Goal: Task Accomplishment & Management: Manage account settings

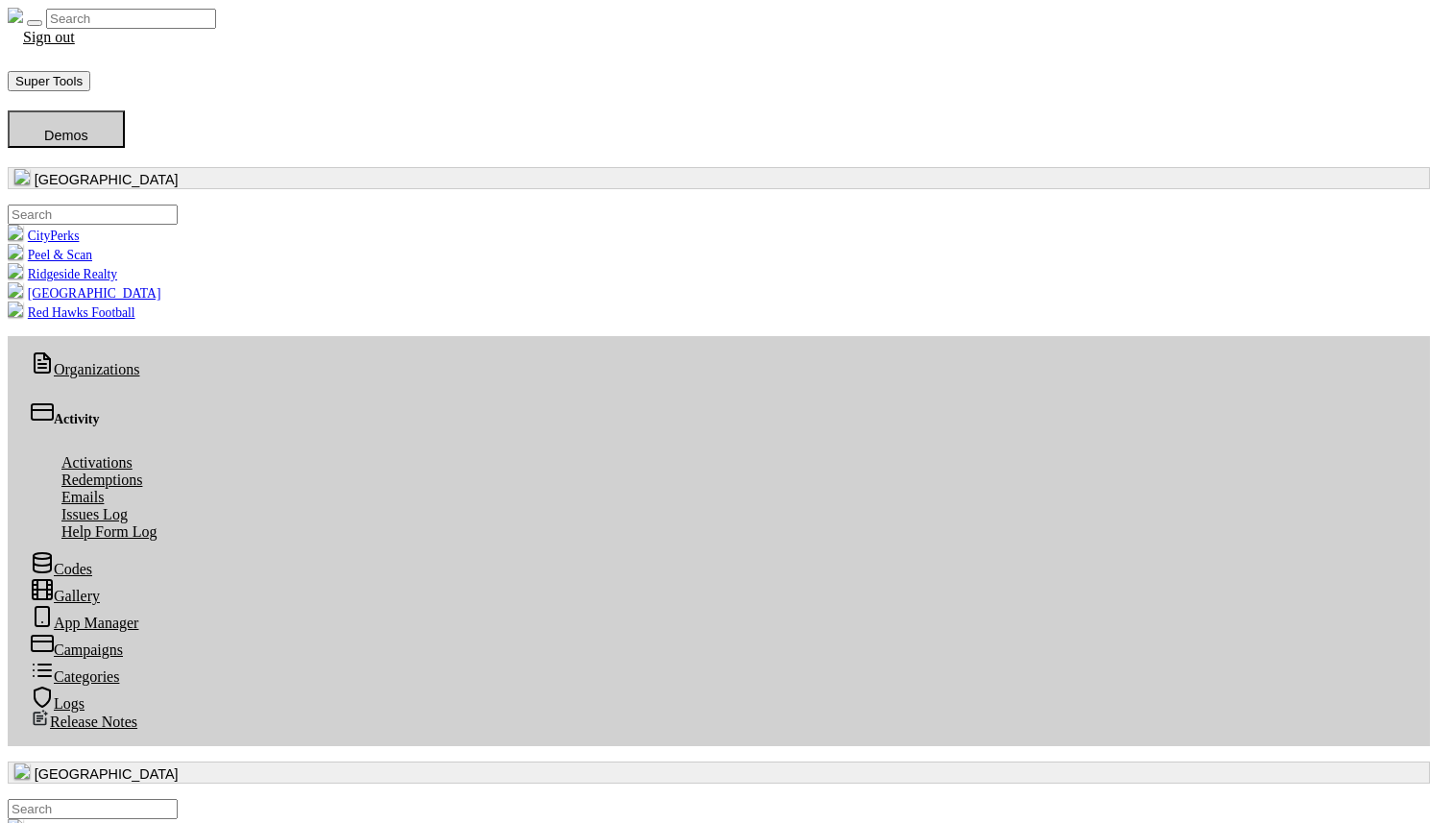
radio input "true"
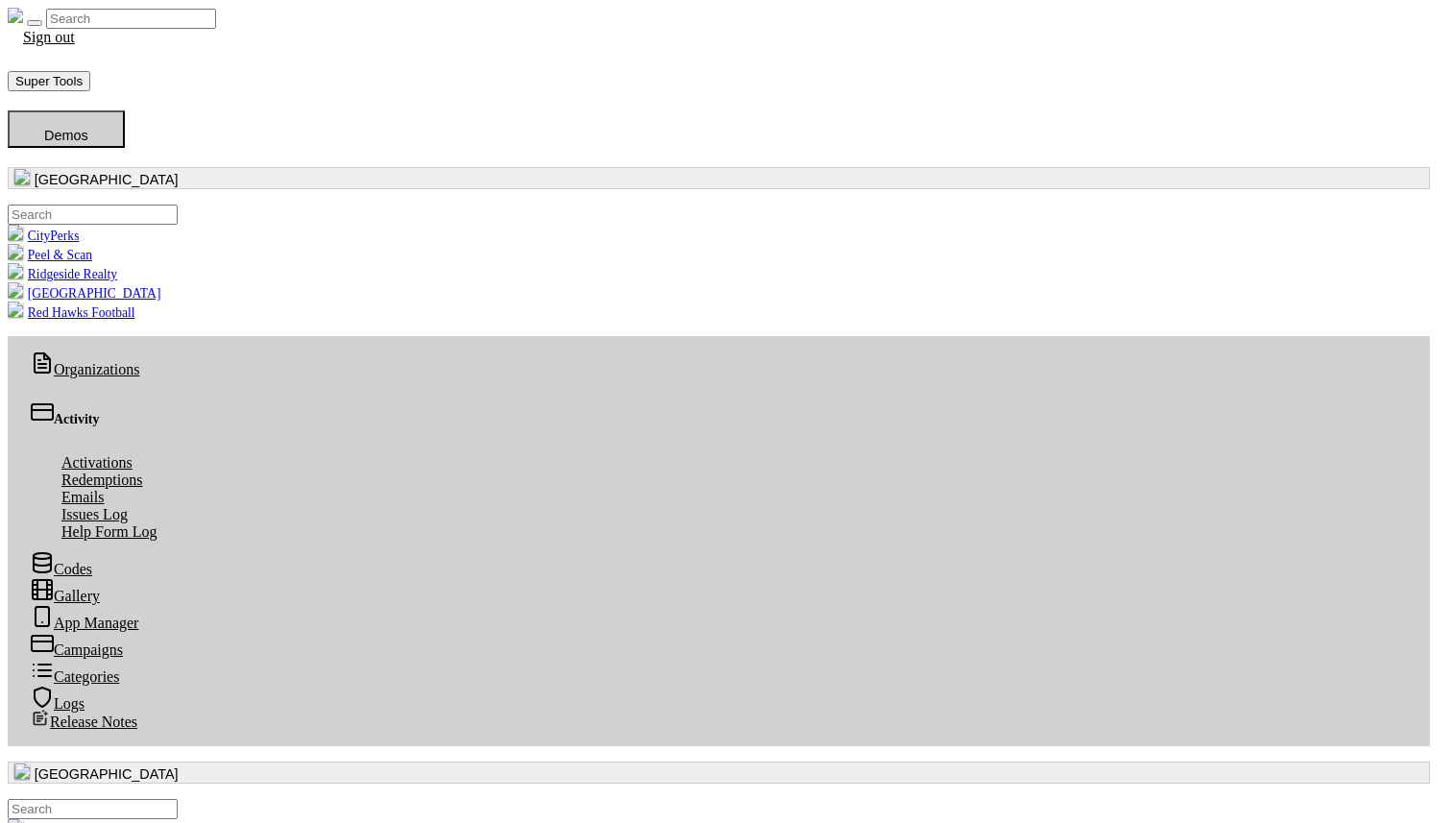
radio input "true"
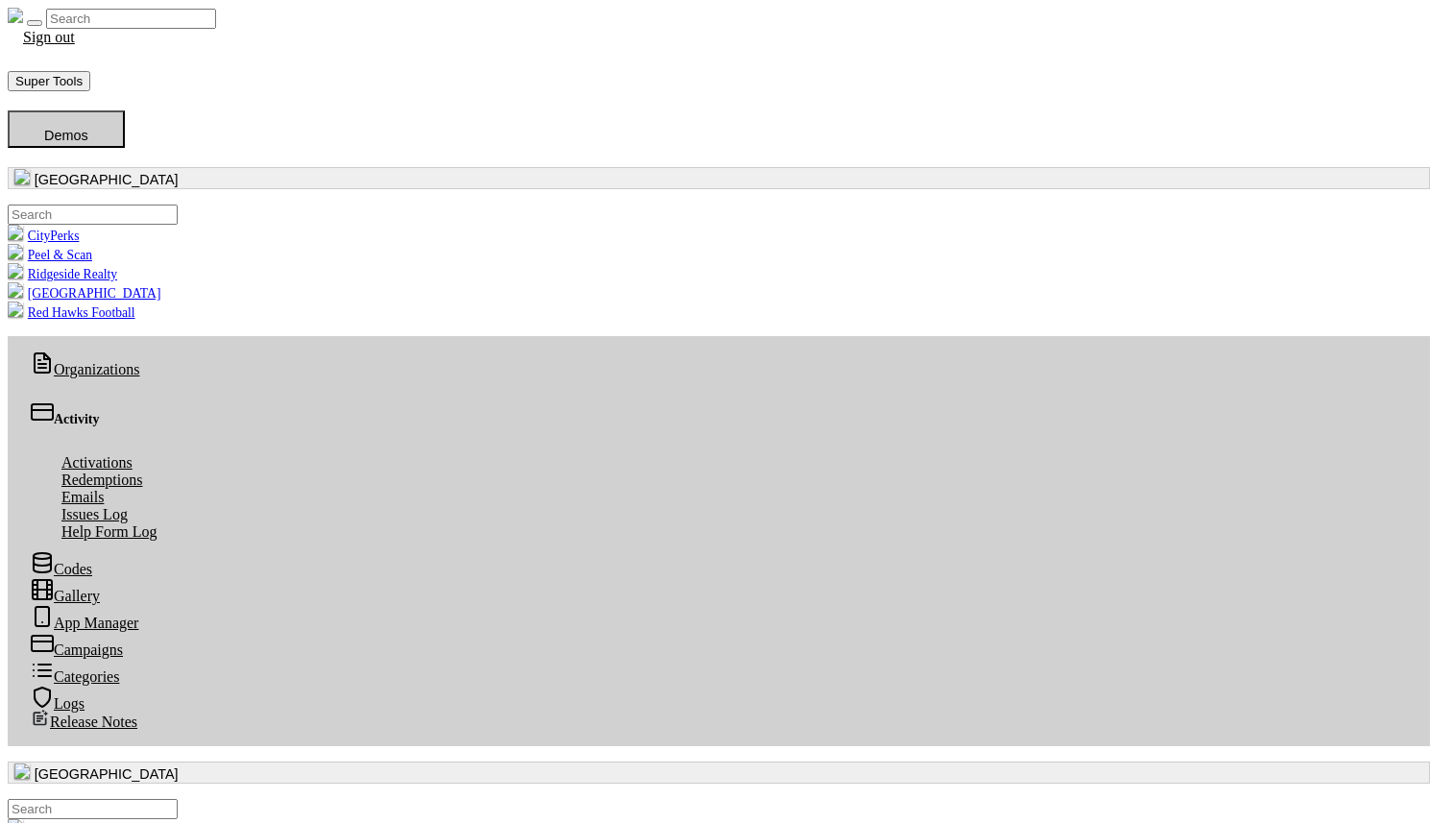
radio input "true"
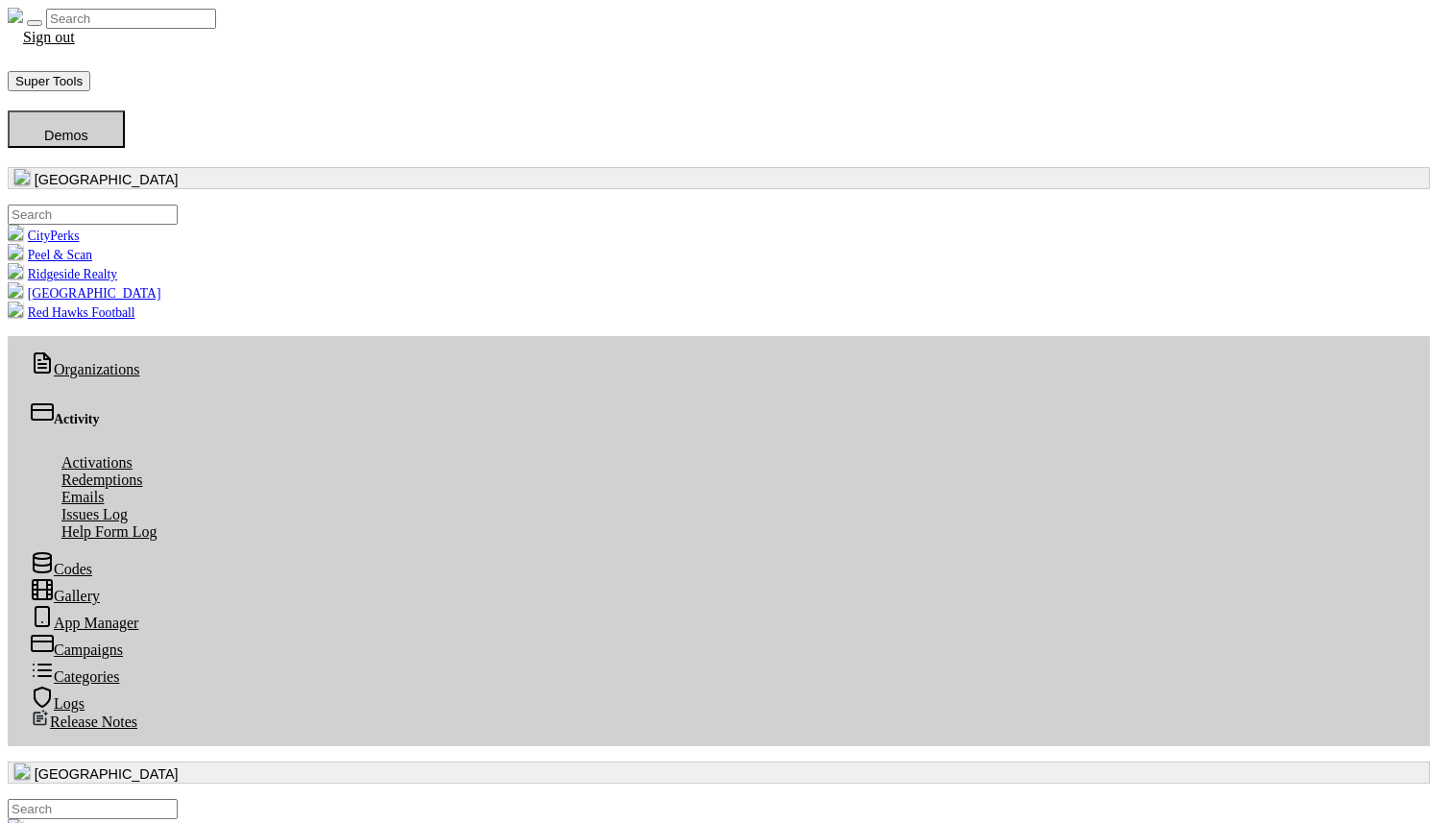
radio input "true"
